Goal: Check status: Check status

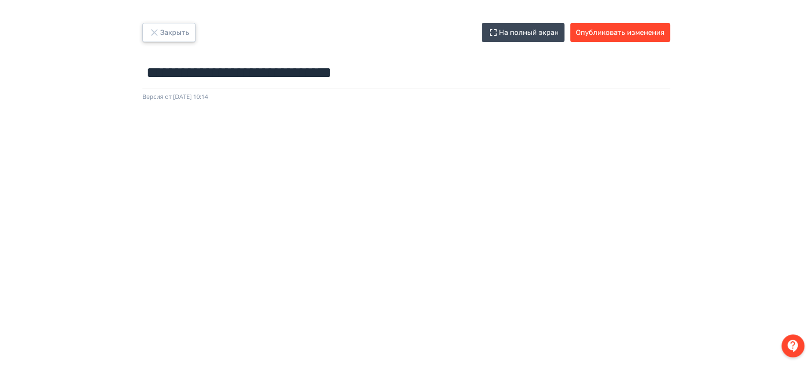
click at [162, 33] on button "Закрыть" at bounding box center [168, 32] width 53 height 19
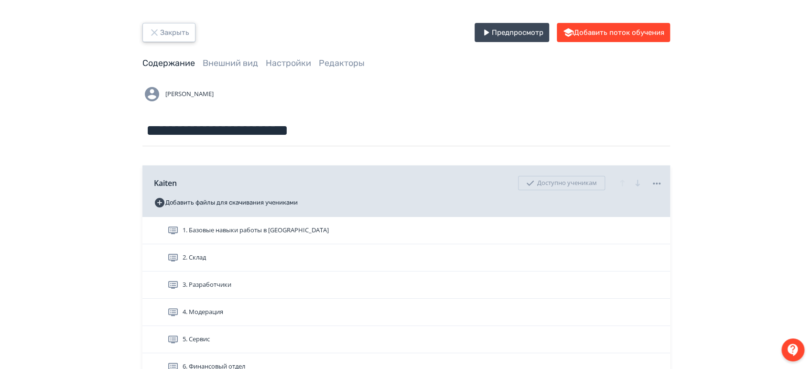
click at [183, 39] on button "Закрыть" at bounding box center [168, 32] width 53 height 19
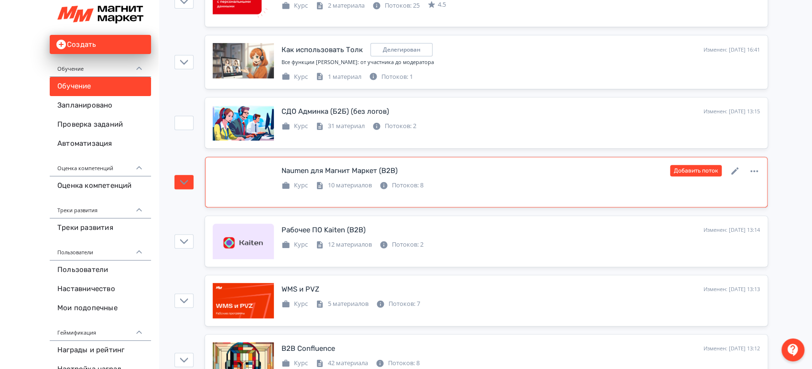
scroll to position [265, 0]
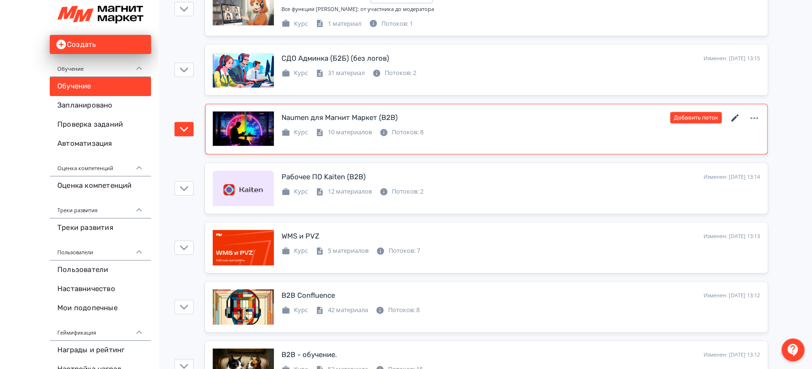
click at [734, 115] on icon at bounding box center [734, 117] width 11 height 11
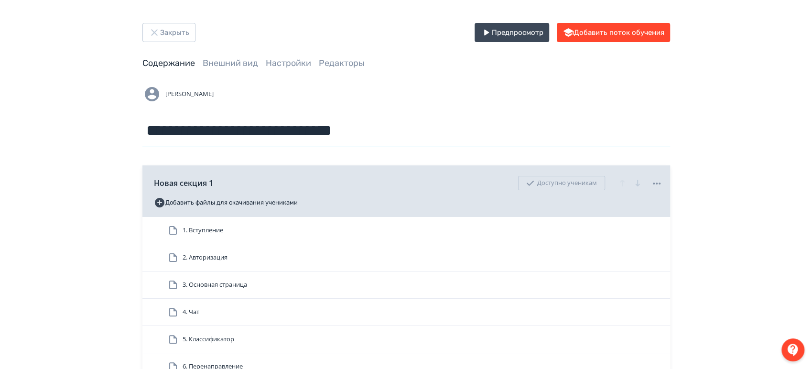
drag, startPoint x: 407, startPoint y: 134, endPoint x: 0, endPoint y: 143, distance: 407.1
click at [178, 30] on button "Закрыть" at bounding box center [168, 32] width 53 height 19
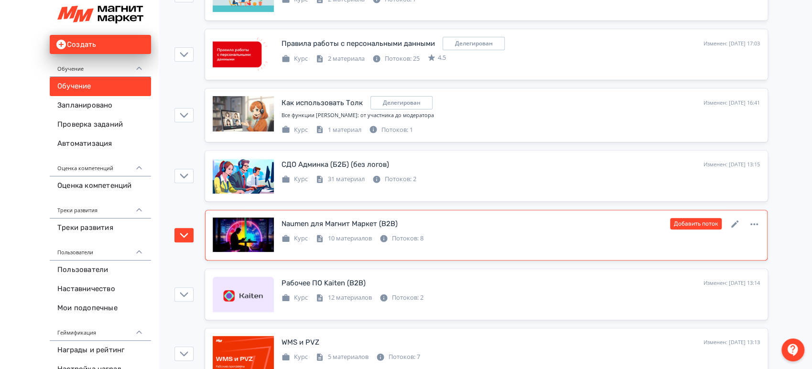
scroll to position [212, 0]
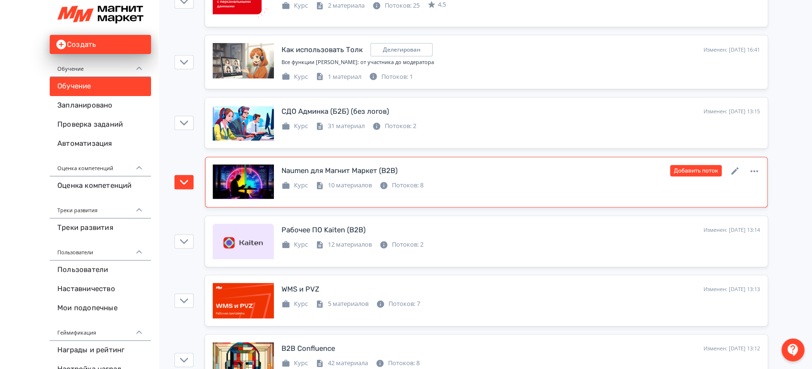
click at [373, 171] on div "Naumen для Магнит Маркет (B2B)" at bounding box center [339, 170] width 116 height 11
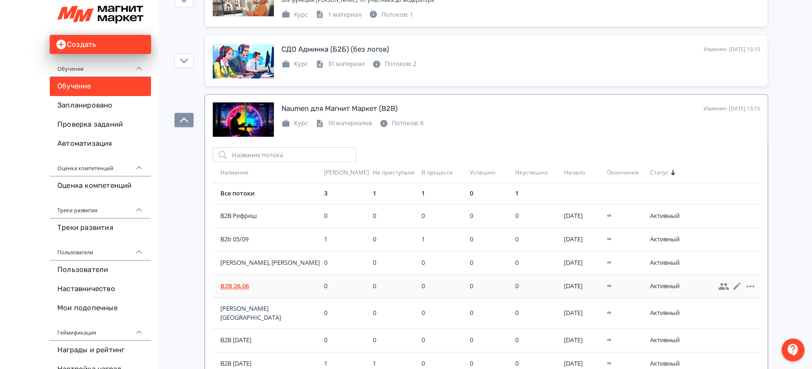
scroll to position [371, 0]
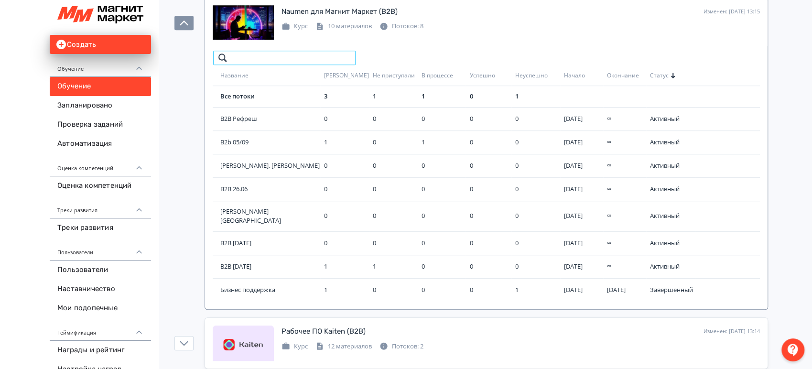
drag, startPoint x: 276, startPoint y: 59, endPoint x: 277, endPoint y: 64, distance: 5.3
click at [275, 57] on input "search" at bounding box center [284, 57] width 143 height 15
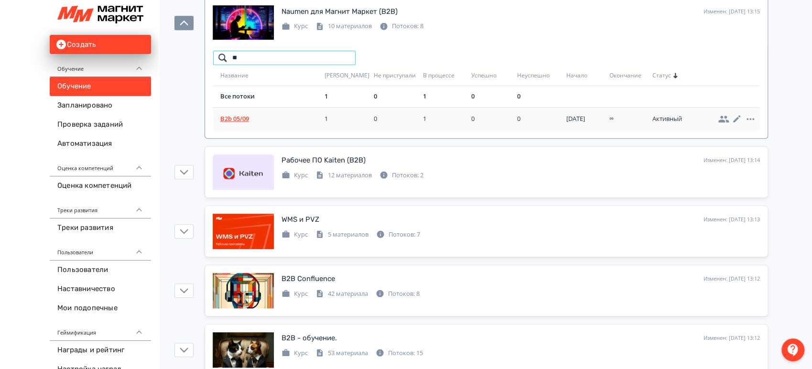
type input "**"
click at [226, 119] on span "B2b 05/09" at bounding box center [270, 119] width 100 height 10
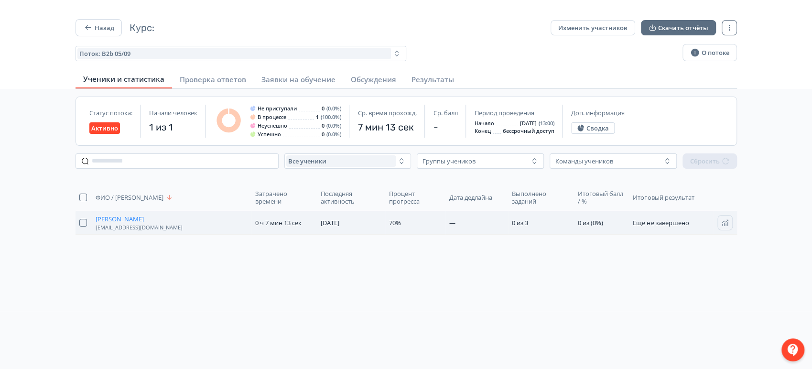
click at [129, 221] on span "[PERSON_NAME]" at bounding box center [120, 219] width 48 height 8
